Goal: Book appointment/travel/reservation

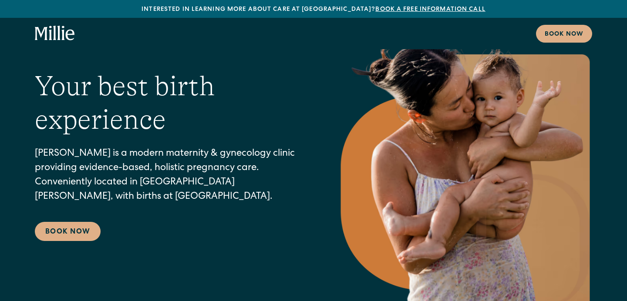
scroll to position [59, 0]
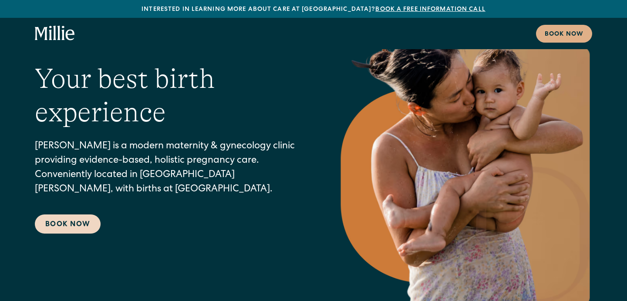
click at [68, 227] on link "Book Now" at bounding box center [68, 224] width 66 height 19
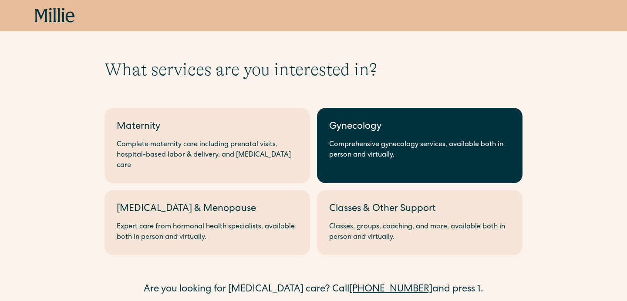
click at [356, 136] on link "Gynecology Comprehensive gynecology services, available both in person and virt…" at bounding box center [420, 145] width 206 height 75
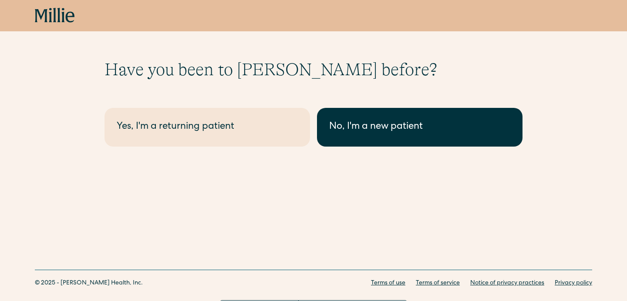
click at [358, 128] on div "No, I'm a new patient" at bounding box center [419, 127] width 181 height 14
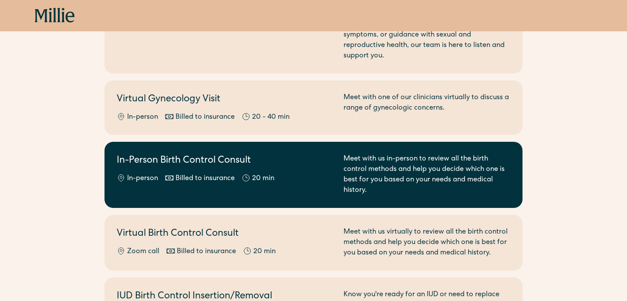
scroll to position [301, 0]
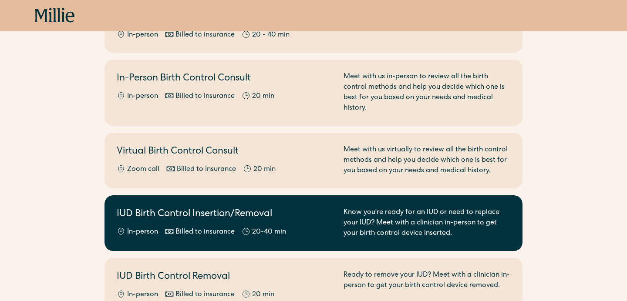
click at [302, 208] on h2 "IUD Birth Control Insertion/Removal" at bounding box center [225, 215] width 216 height 14
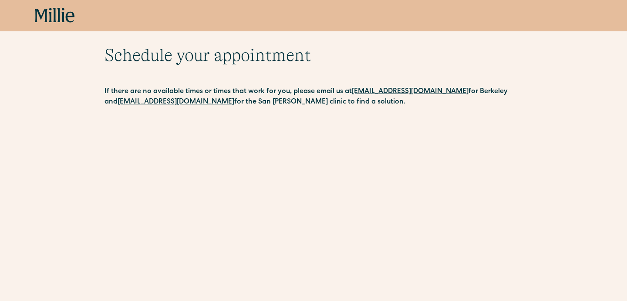
scroll to position [15, 0]
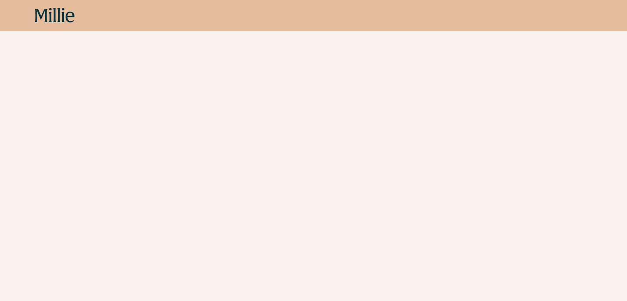
scroll to position [131, 0]
click at [67, 21] on icon at bounding box center [55, 16] width 40 height 16
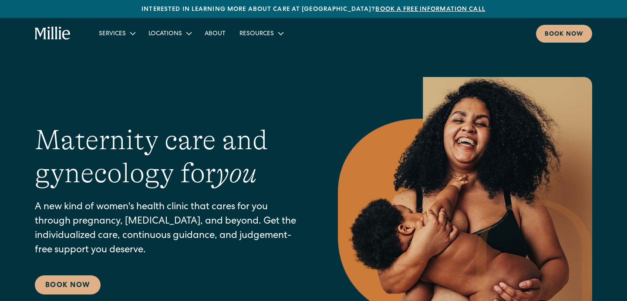
click at [153, 272] on div "Maternity care and gynecology for you A new kind of women's health clinic that …" at bounding box center [169, 210] width 268 height 172
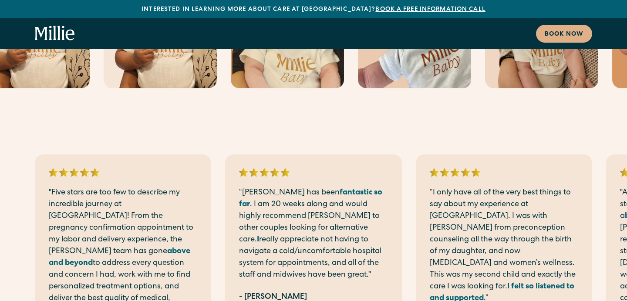
scroll to position [522, 0]
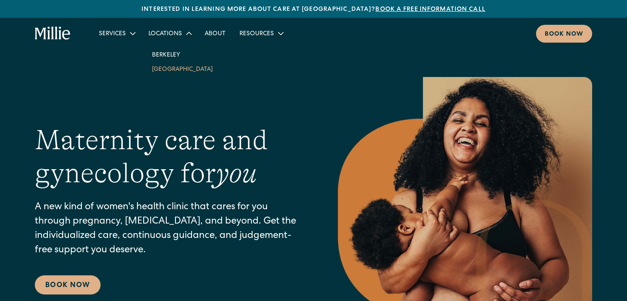
click at [164, 70] on link "[GEOGRAPHIC_DATA]" at bounding box center [182, 69] width 75 height 14
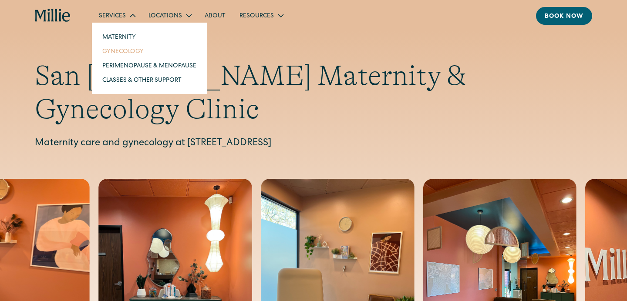
click at [115, 55] on link "Gynecology" at bounding box center [149, 51] width 108 height 14
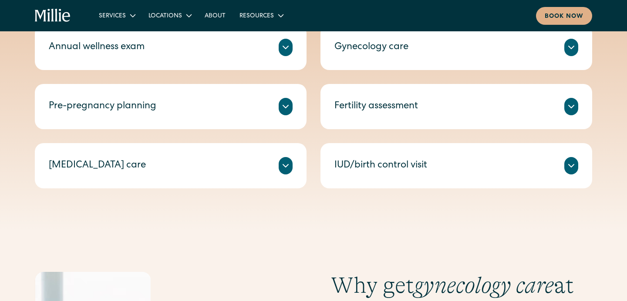
scroll to position [455, 0]
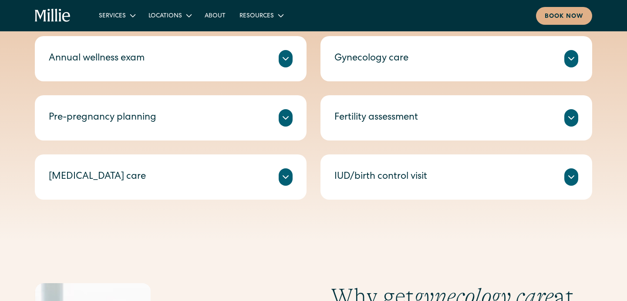
click at [350, 176] on div "IUD/birth control visit" at bounding box center [380, 177] width 93 height 14
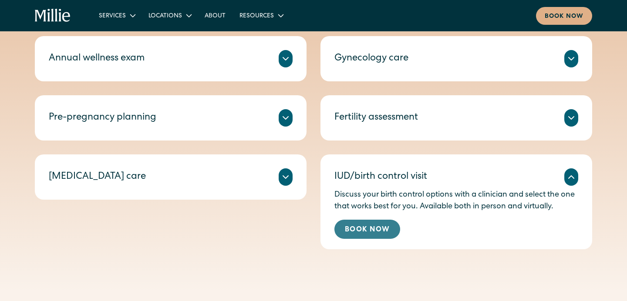
click at [358, 226] on link "Book Now" at bounding box center [367, 229] width 66 height 19
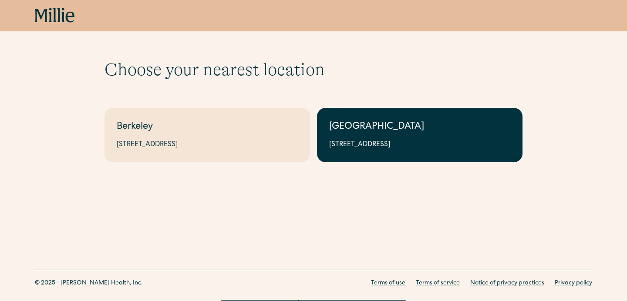
click at [357, 135] on link "South Bay 1471 Saratoga Ave, Suite 101, San Jose, CA 95129" at bounding box center [420, 135] width 206 height 54
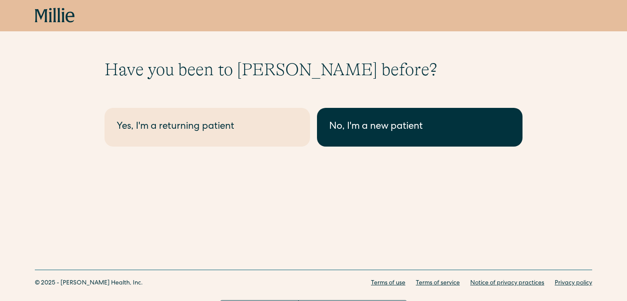
click at [338, 130] on div "No, I'm a new patient" at bounding box center [419, 127] width 181 height 14
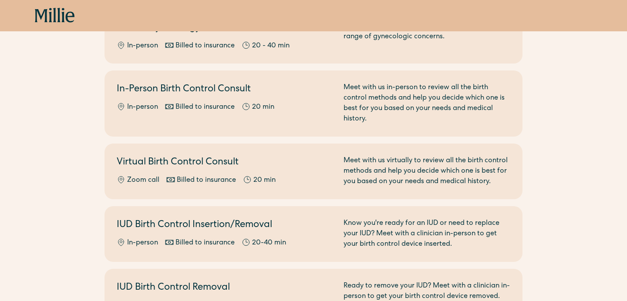
scroll to position [291, 0]
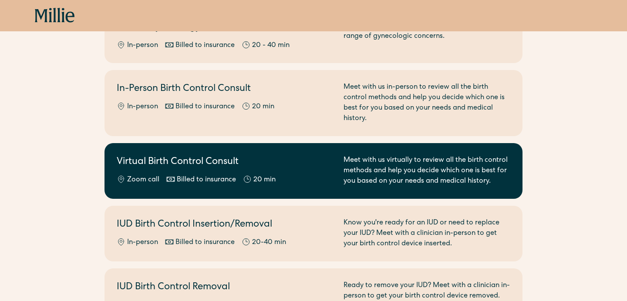
click at [310, 175] on div "Zoom call Billed to insurance 20 min" at bounding box center [225, 180] width 216 height 10
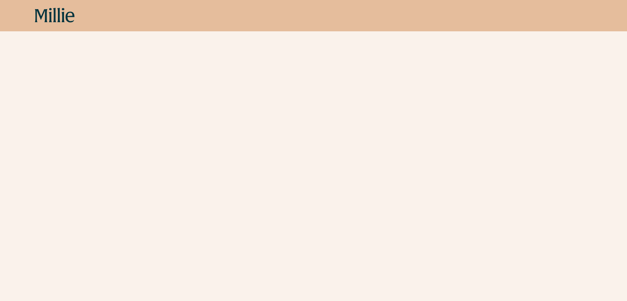
scroll to position [93, 0]
click at [59, 9] on icon at bounding box center [58, 15] width 3 height 14
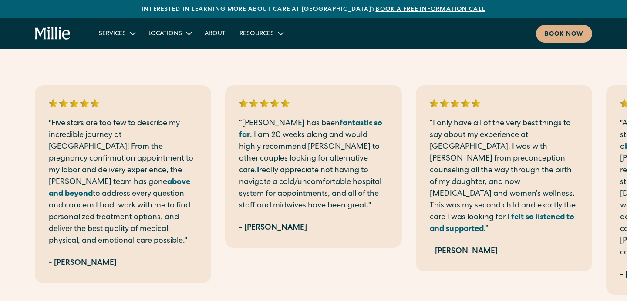
scroll to position [2143, 0]
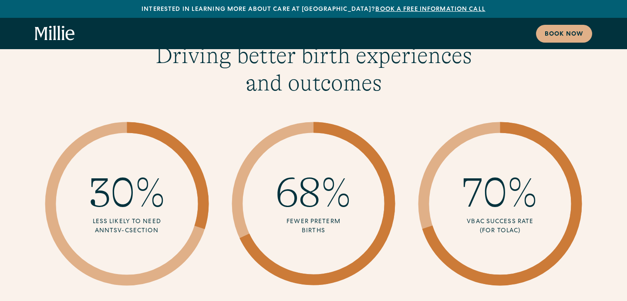
scroll to position [2850, 0]
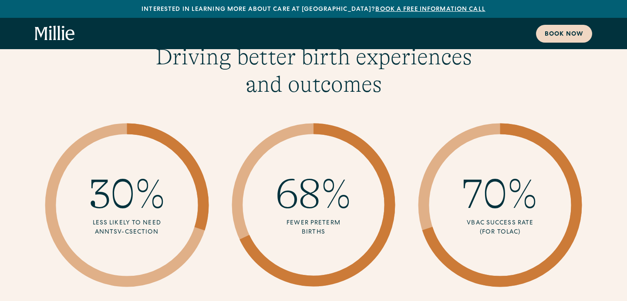
click at [551, 35] on div "Book now" at bounding box center [564, 34] width 39 height 9
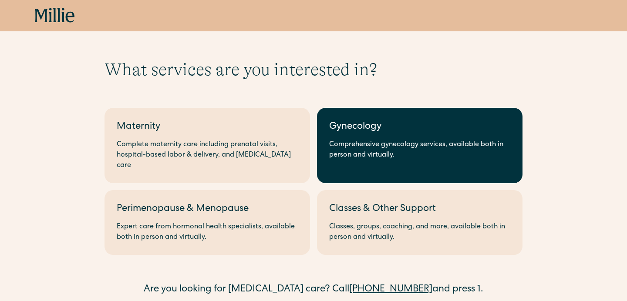
click at [372, 142] on div "Comprehensive gynecology services, available both in person and virtually." at bounding box center [419, 150] width 181 height 21
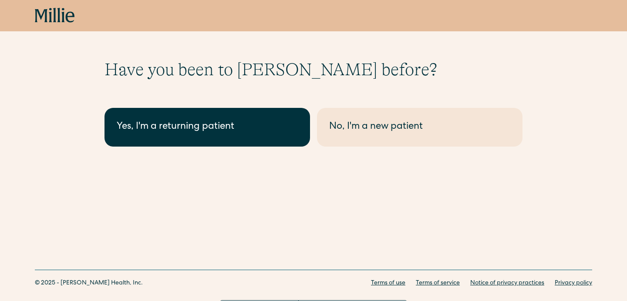
click at [244, 137] on link "Yes, I'm a returning patient" at bounding box center [207, 127] width 206 height 39
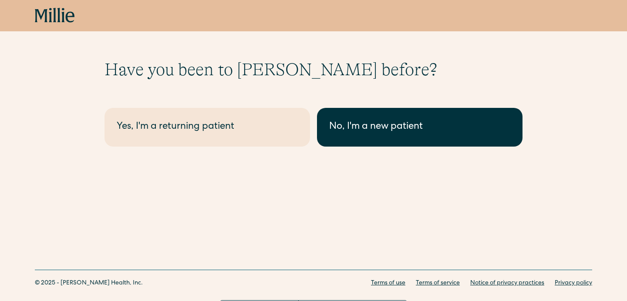
click at [371, 141] on link "No, I'm a new patient" at bounding box center [420, 127] width 206 height 39
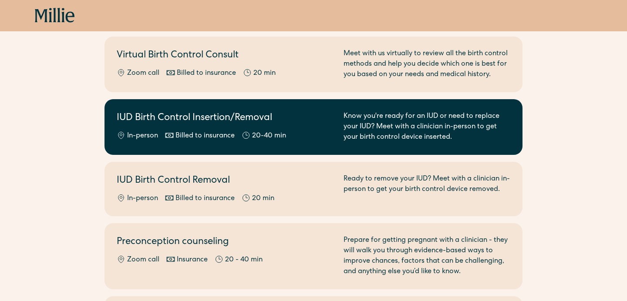
scroll to position [395, 0]
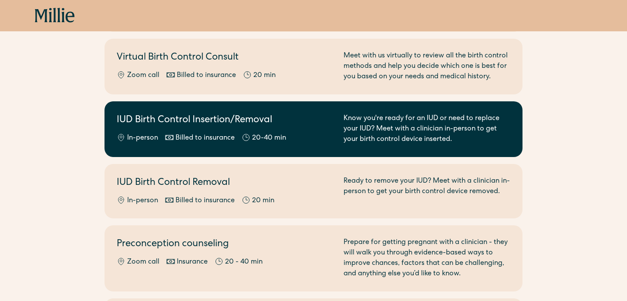
click at [311, 133] on div "In-person Billed to insurance 20-40 min" at bounding box center [225, 138] width 216 height 10
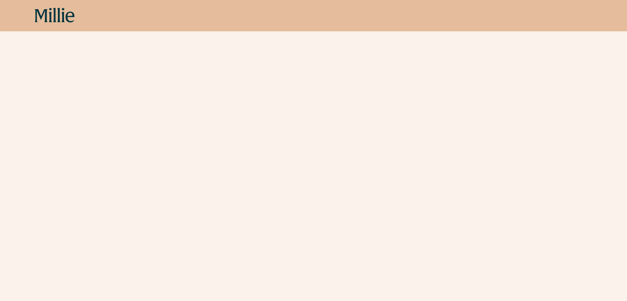
scroll to position [99, 0]
click at [60, 22] on icon at bounding box center [55, 16] width 40 height 16
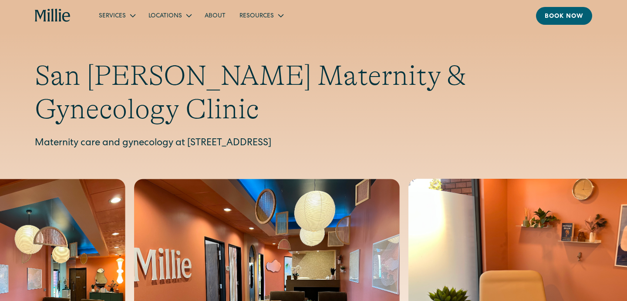
scroll to position [10, 0]
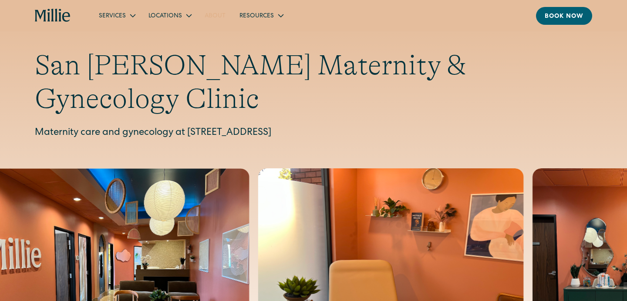
click at [218, 20] on link "About" at bounding box center [215, 15] width 35 height 14
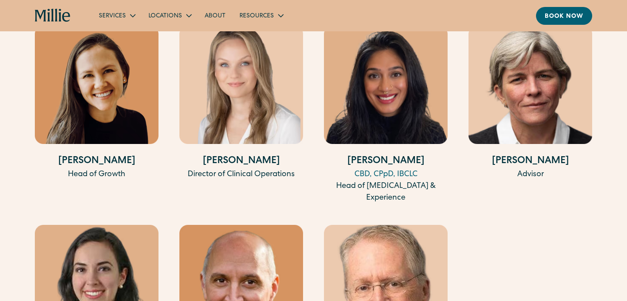
scroll to position [1863, 0]
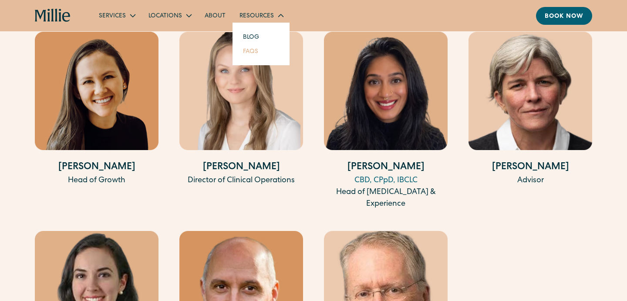
click at [248, 54] on link "FAQs" at bounding box center [250, 51] width 29 height 14
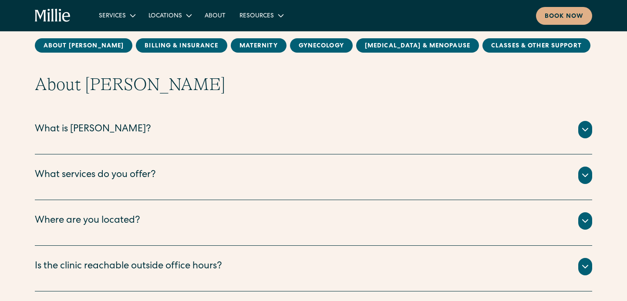
scroll to position [117, 0]
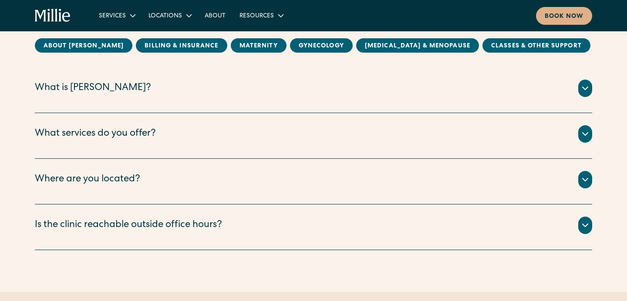
click at [217, 138] on div "What services do you offer?" at bounding box center [313, 133] width 557 height 17
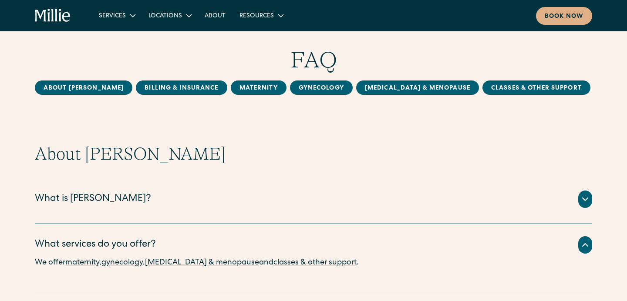
scroll to position [6, 0]
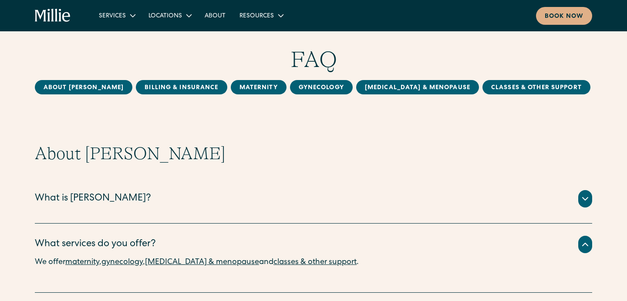
click at [189, 200] on div "What is Millie?" at bounding box center [313, 198] width 557 height 17
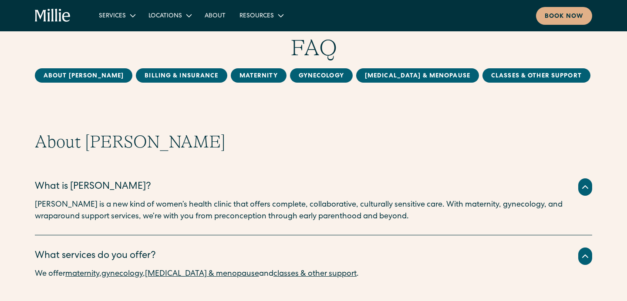
scroll to position [23, 0]
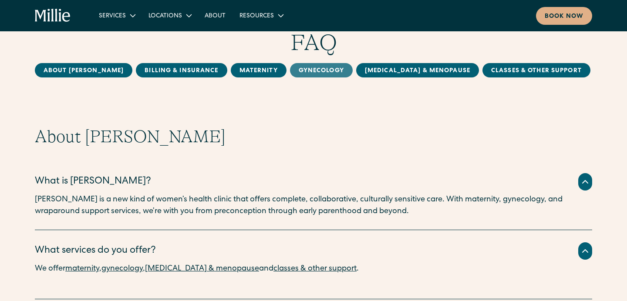
click at [290, 66] on link "Gynecology" at bounding box center [321, 70] width 63 height 14
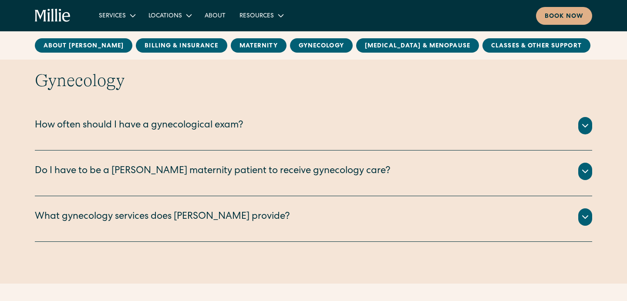
scroll to position [1305, 0]
click at [239, 131] on div "How often should I have a gynecological exam?" at bounding box center [139, 125] width 209 height 14
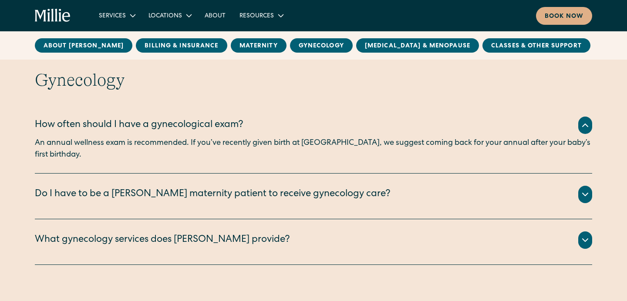
click at [224, 233] on div "What gynecology services does [PERSON_NAME] provide?" at bounding box center [162, 240] width 255 height 14
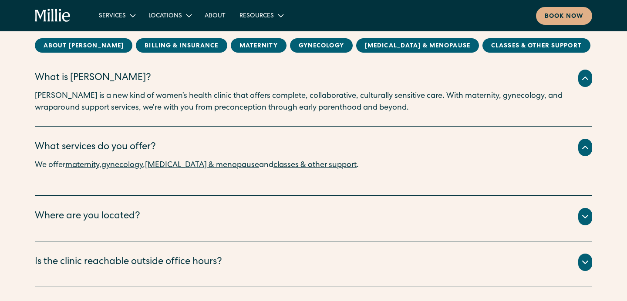
scroll to position [0, 0]
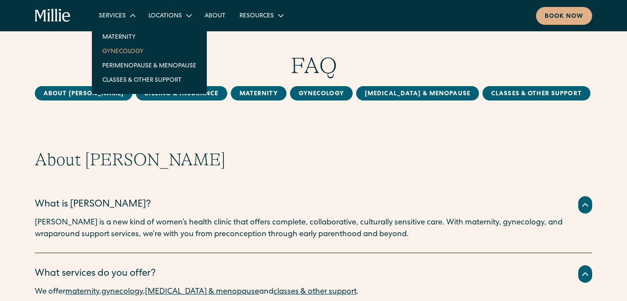
click at [116, 54] on link "Gynecology" at bounding box center [149, 51] width 108 height 14
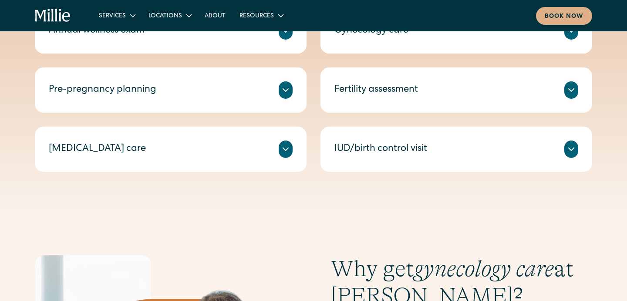
scroll to position [487, 0]
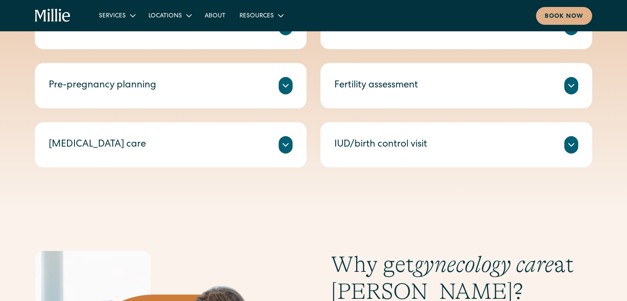
click at [577, 148] on div at bounding box center [571, 144] width 14 height 17
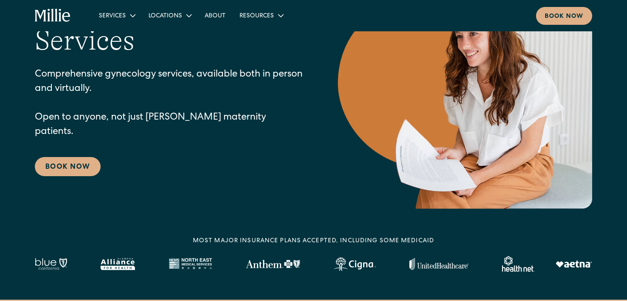
scroll to position [37, 0]
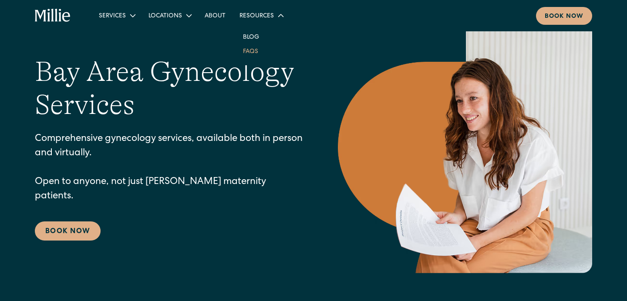
click at [247, 54] on link "FAQs" at bounding box center [250, 51] width 29 height 14
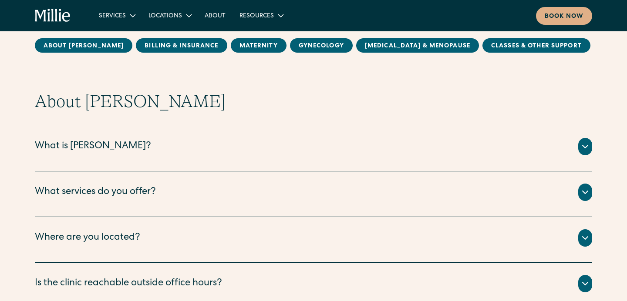
scroll to position [59, 0]
click at [60, 20] on icon "home" at bounding box center [60, 15] width 3 height 13
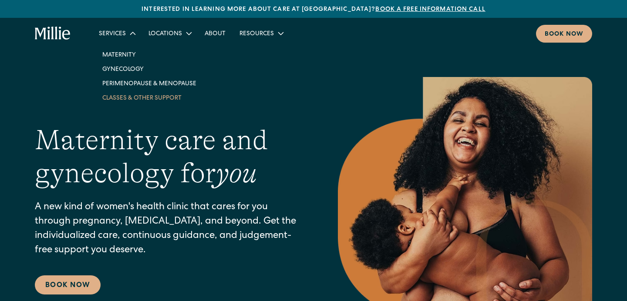
click at [119, 99] on link "Classes & Other Support" at bounding box center [149, 98] width 108 height 14
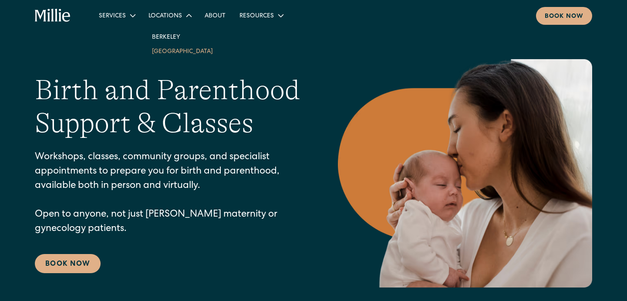
click at [168, 51] on link "[GEOGRAPHIC_DATA]" at bounding box center [182, 51] width 75 height 14
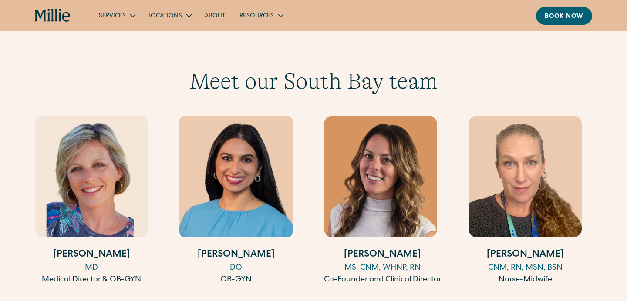
scroll to position [855, 0]
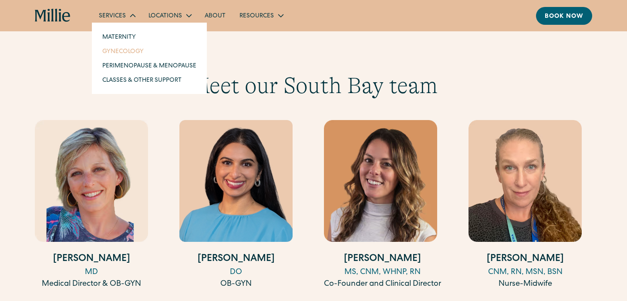
click at [121, 56] on link "Gynecology" at bounding box center [149, 51] width 108 height 14
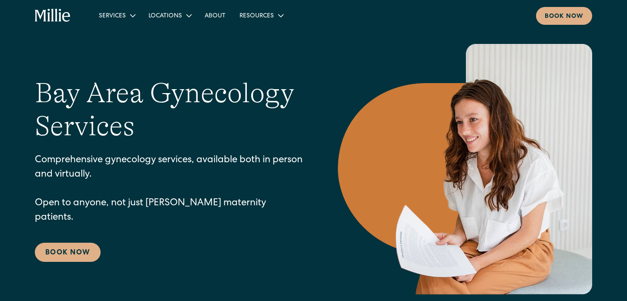
scroll to position [83, 0]
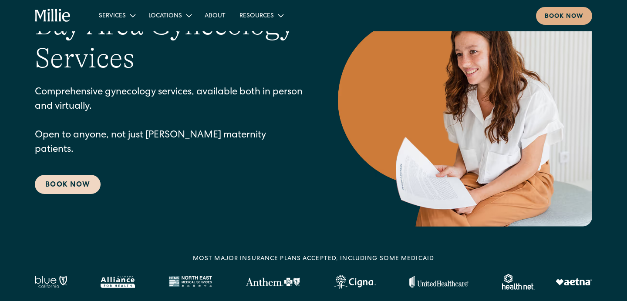
click at [77, 179] on link "Book Now" at bounding box center [68, 184] width 66 height 19
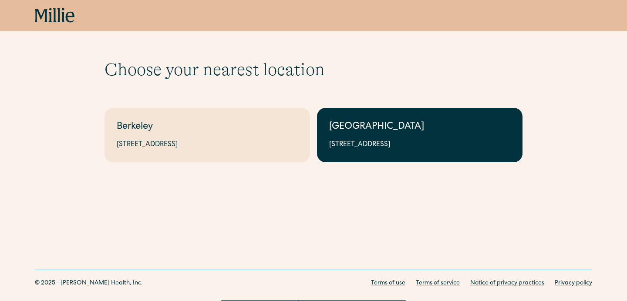
click at [370, 135] on link "South Bay 1471 Saratoga Ave, Suite 101, San Jose, CA 95129" at bounding box center [420, 135] width 206 height 54
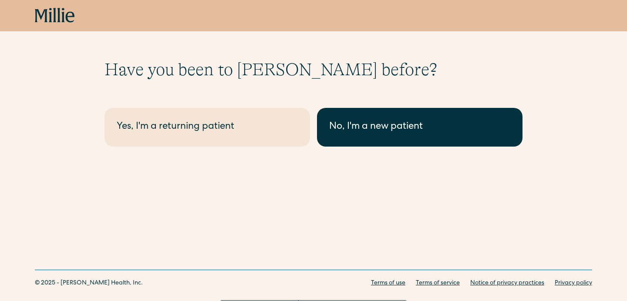
click at [361, 125] on div "No, I'm a new patient" at bounding box center [419, 127] width 181 height 14
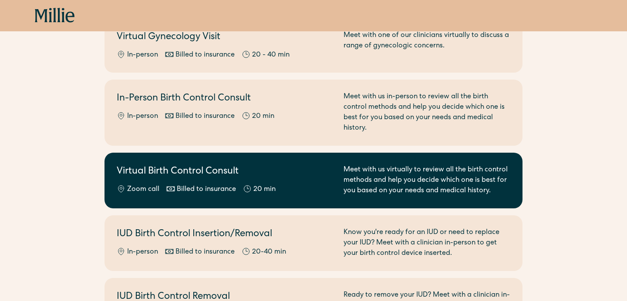
scroll to position [289, 0]
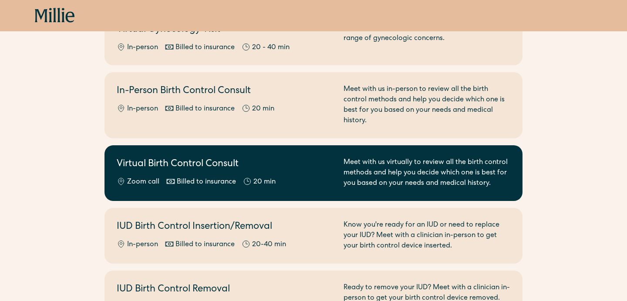
click at [300, 177] on div "Zoom call Billed to insurance 20 min" at bounding box center [225, 182] width 216 height 10
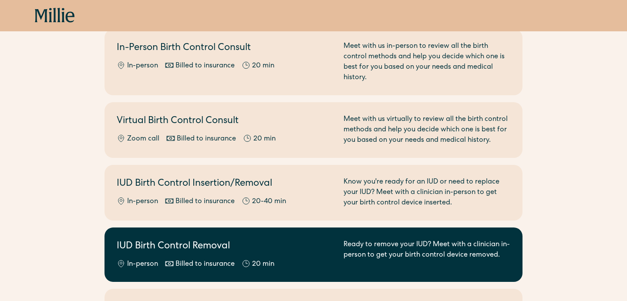
scroll to position [323, 0]
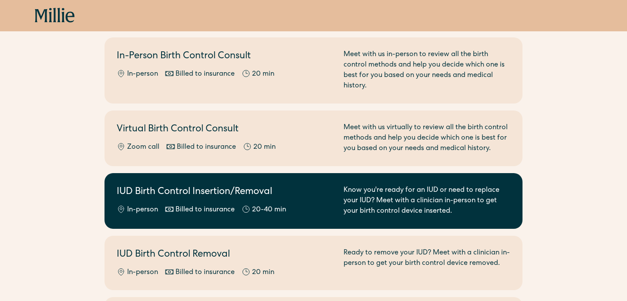
click at [178, 185] on h2 "IUD Birth Control Insertion/Removal" at bounding box center [225, 192] width 216 height 14
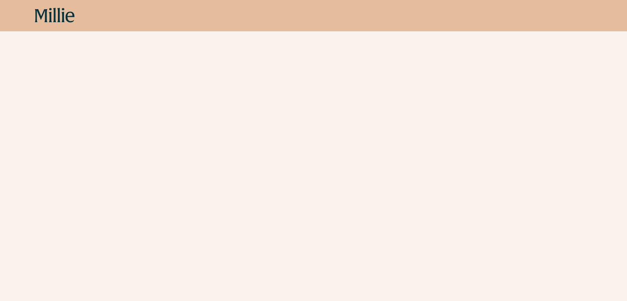
scroll to position [100, 0]
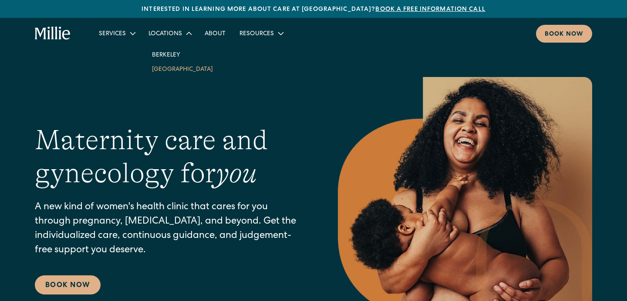
click at [172, 70] on link "[GEOGRAPHIC_DATA]" at bounding box center [182, 69] width 75 height 14
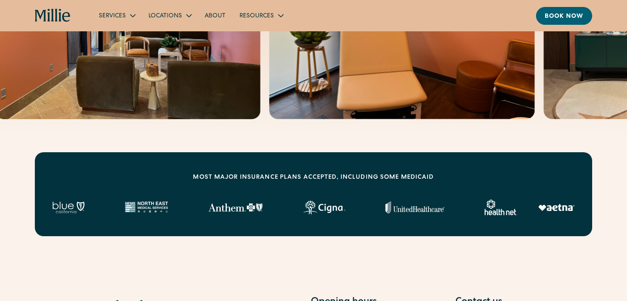
scroll to position [226, 0]
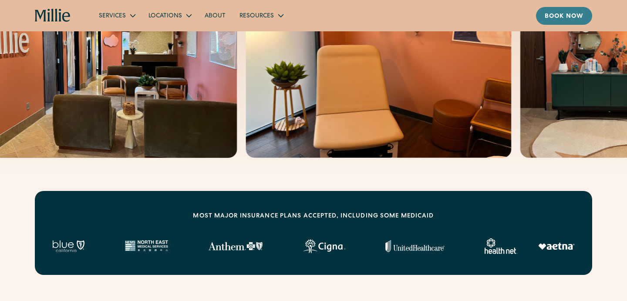
click at [570, 16] on div "Book now" at bounding box center [564, 16] width 39 height 9
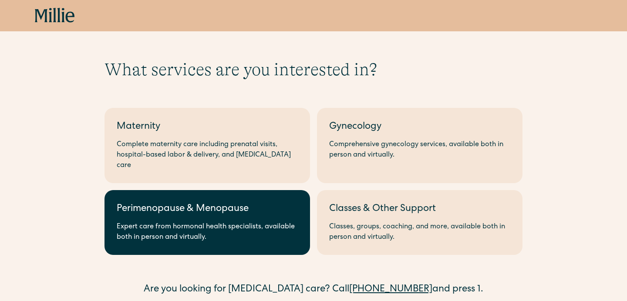
click at [273, 225] on div "Expert care from hormonal health specialists, available both in person and virt…" at bounding box center [207, 232] width 181 height 21
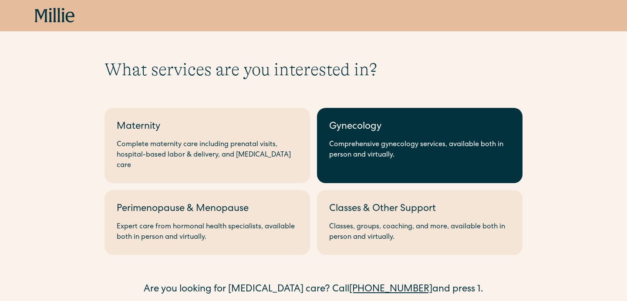
click at [340, 129] on div "Gynecology" at bounding box center [419, 127] width 181 height 14
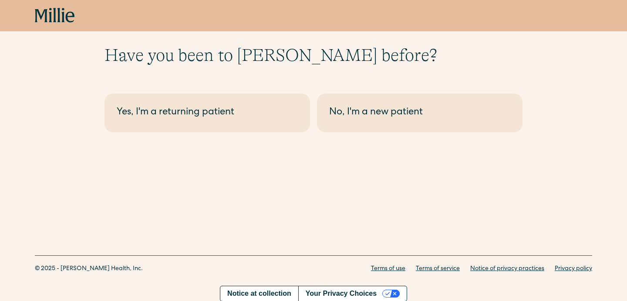
scroll to position [16, 0]
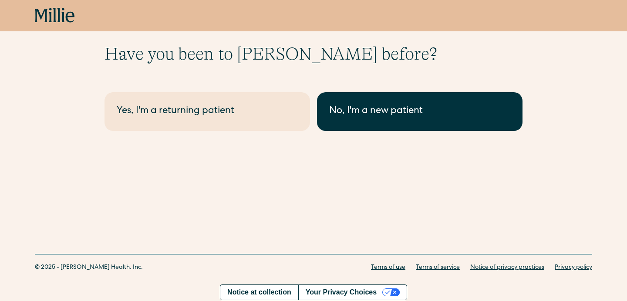
click at [354, 111] on div "No, I'm a new patient" at bounding box center [419, 111] width 181 height 14
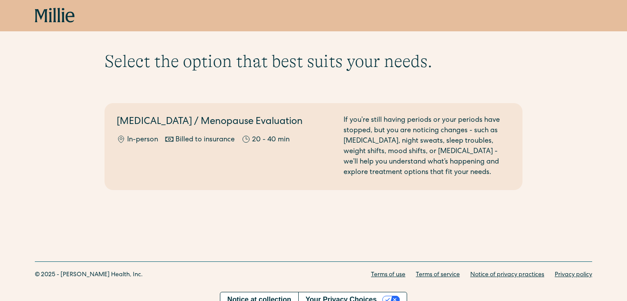
scroll to position [18, 0]
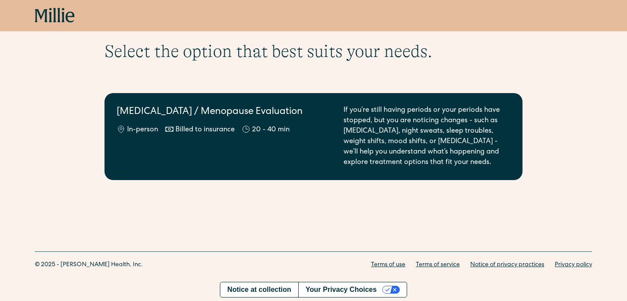
click at [350, 154] on div "If you’re still having periods or your periods have stopped, but you are notici…" at bounding box center [427, 136] width 167 height 63
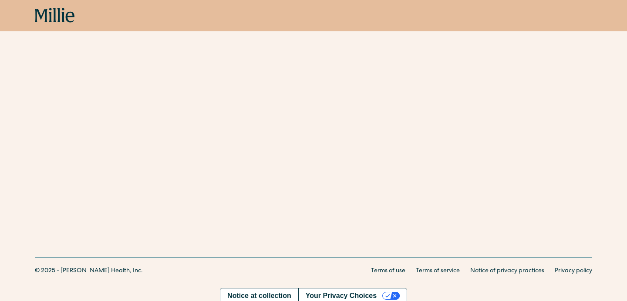
scroll to position [415, 0]
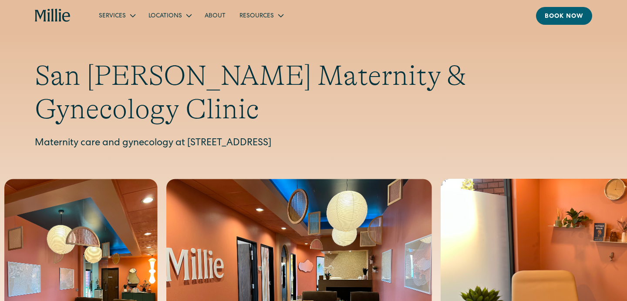
scroll to position [430, 0]
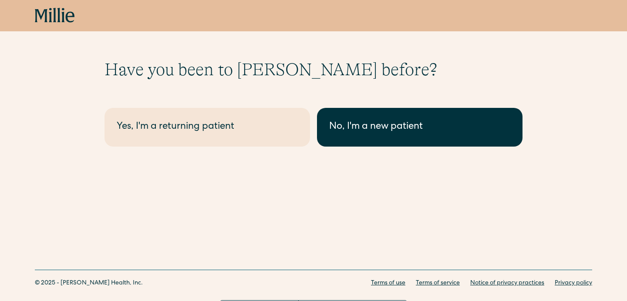
click at [344, 142] on link "No, I'm a new patient" at bounding box center [420, 127] width 206 height 39
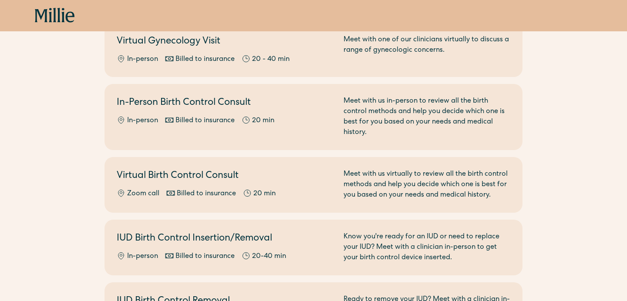
scroll to position [280, 0]
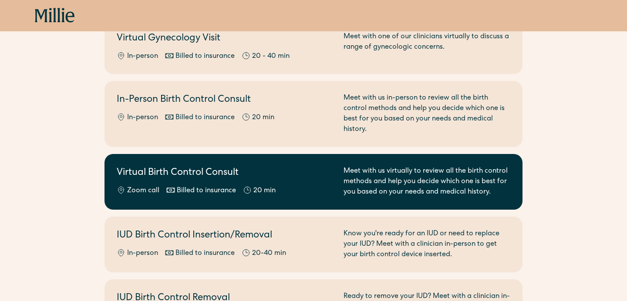
click at [311, 166] on h2 "Virtual Birth Control Consult" at bounding box center [225, 173] width 216 height 14
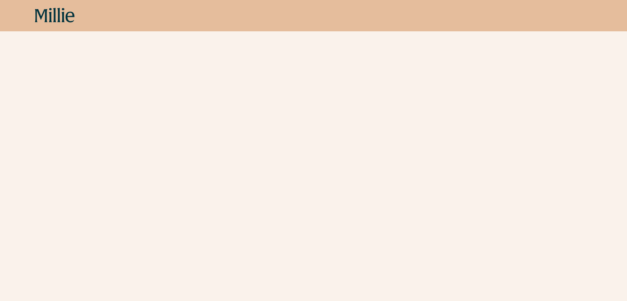
scroll to position [242, 0]
